Goal: Information Seeking & Learning: Learn about a topic

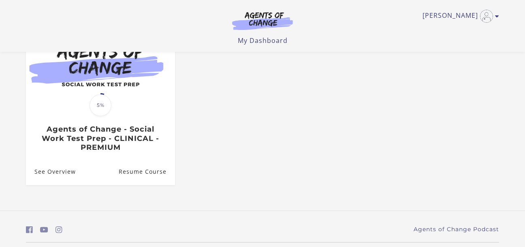
scroll to position [121, 0]
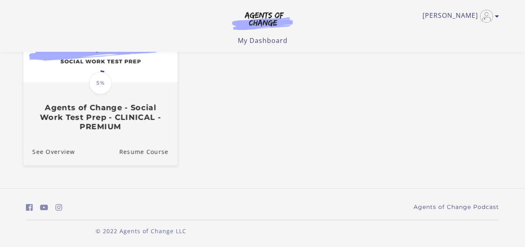
click at [141, 88] on div "Translation missing: en.liquid.partials.dashboard_course_card.progress_descript…" at bounding box center [100, 107] width 154 height 48
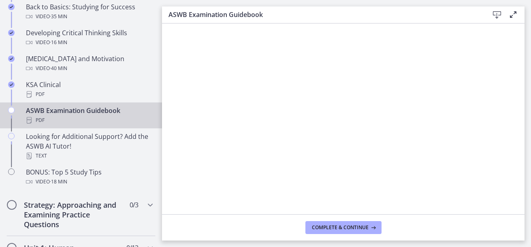
scroll to position [324, 0]
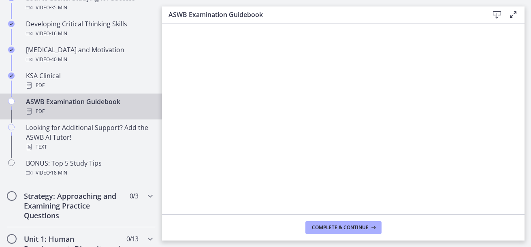
click at [11, 101] on icon "Chapters" at bounding box center [11, 101] width 6 height 6
click at [351, 220] on footer "Complete & continue" at bounding box center [343, 227] width 362 height 26
click at [353, 229] on span "Complete & continue" at bounding box center [340, 227] width 57 height 6
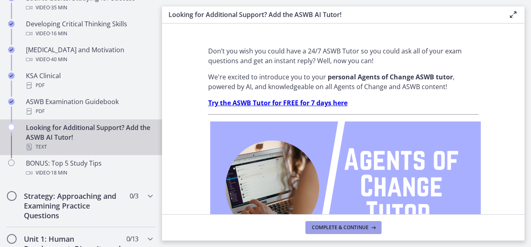
click at [352, 224] on span "Complete & continue" at bounding box center [340, 227] width 57 height 6
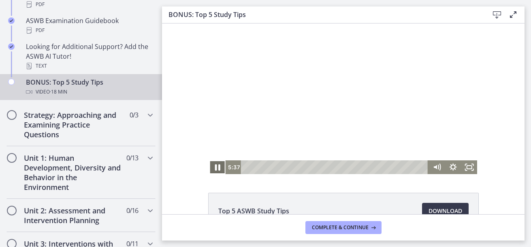
click at [216, 167] on icon "Pause" at bounding box center [217, 167] width 5 height 6
click at [216, 167] on icon "Play Video" at bounding box center [218, 167] width 5 height 7
click at [251, 125] on div at bounding box center [343, 98] width 268 height 151
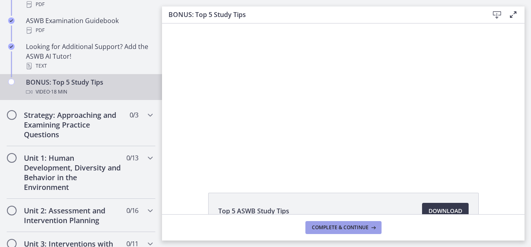
click at [340, 226] on span "Complete & continue" at bounding box center [340, 227] width 57 height 6
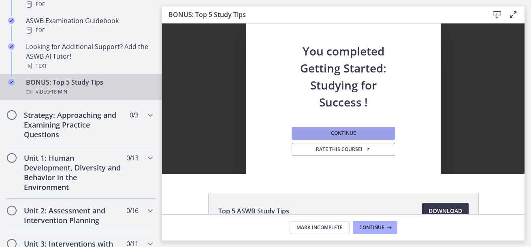
click at [353, 133] on button "Continue" at bounding box center [343, 133] width 104 height 13
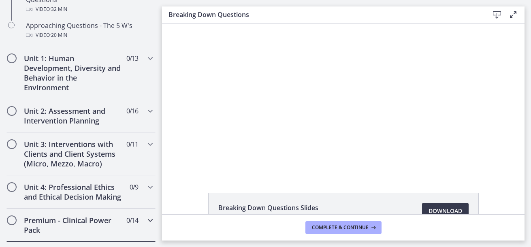
scroll to position [277, 0]
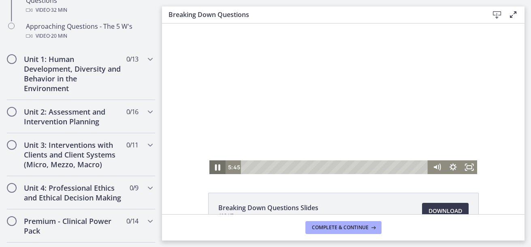
click at [215, 166] on icon "Pause" at bounding box center [217, 167] width 5 height 6
click at [216, 168] on icon "Play Video" at bounding box center [218, 167] width 4 height 6
click at [295, 108] on div at bounding box center [343, 98] width 268 height 151
click at [271, 144] on div at bounding box center [343, 98] width 268 height 151
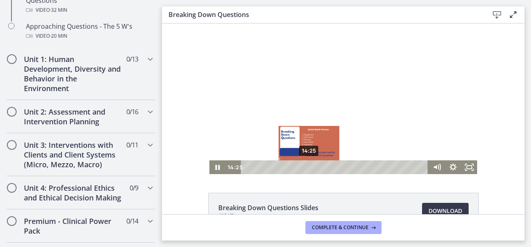
drag, startPoint x: 321, startPoint y: 165, endPoint x: 306, endPoint y: 165, distance: 14.6
click at [306, 165] on div "Playbar" at bounding box center [308, 167] width 4 height 4
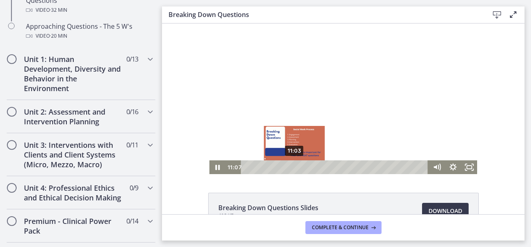
drag, startPoint x: 306, startPoint y: 167, endPoint x: 291, endPoint y: 166, distance: 14.2
click at [292, 166] on div "Playbar" at bounding box center [294, 167] width 4 height 4
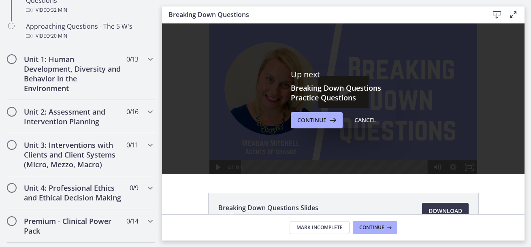
scroll to position [0, 0]
click at [313, 121] on span "Continue" at bounding box center [311, 120] width 29 height 10
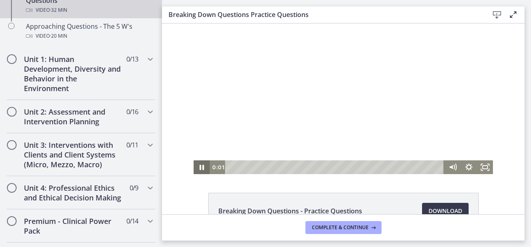
click at [200, 171] on icon "Pause" at bounding box center [202, 167] width 16 height 14
click at [202, 167] on icon "Play Video" at bounding box center [202, 167] width 16 height 14
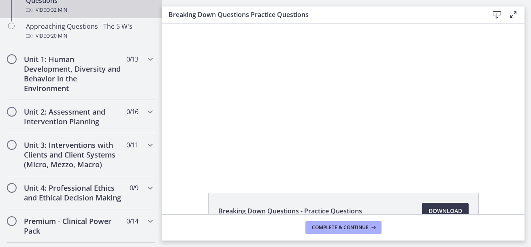
scroll to position [236, 0]
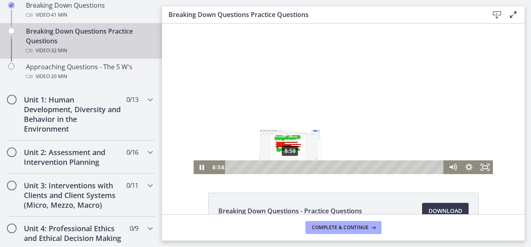
click at [287, 168] on div "Playbar" at bounding box center [289, 167] width 4 height 4
click at [201, 166] on icon "Pause" at bounding box center [201, 167] width 5 height 6
